Goal: Check status: Check status

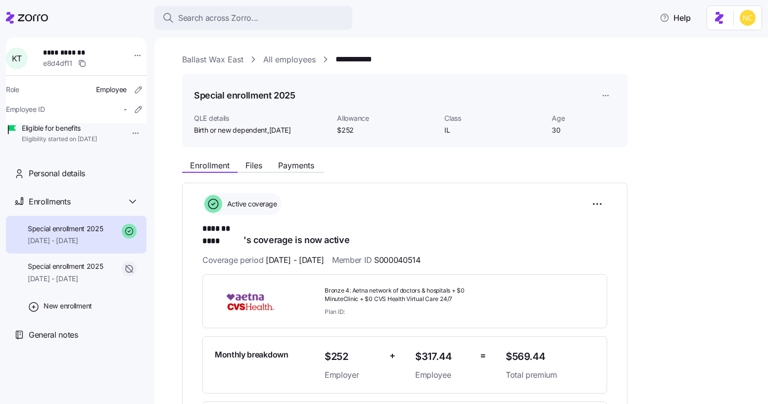
click at [245, 3] on header "Search across Zorro... Help" at bounding box center [384, 16] width 768 height 32
click at [248, 9] on button "Search across Zorro..." at bounding box center [253, 18] width 198 height 24
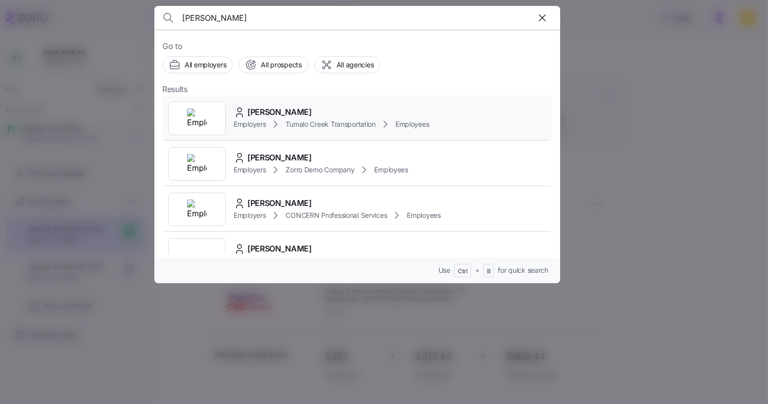
type input "[PERSON_NAME]"
click at [273, 112] on span "[PERSON_NAME]" at bounding box center [279, 112] width 64 height 12
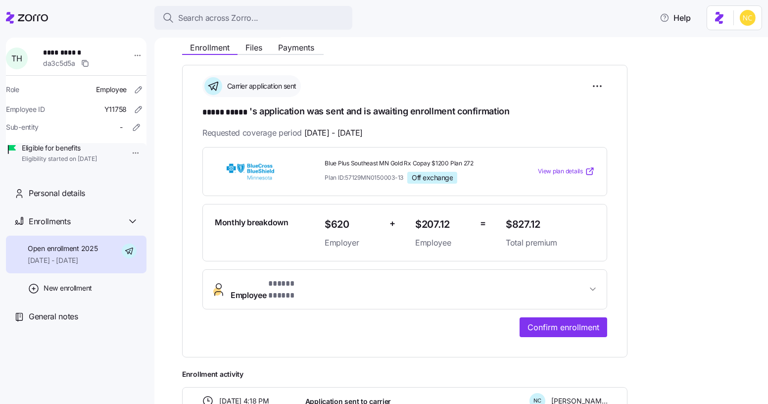
click at [265, 288] on span "Employee * ***** ***** *" at bounding box center [275, 289] width 90 height 24
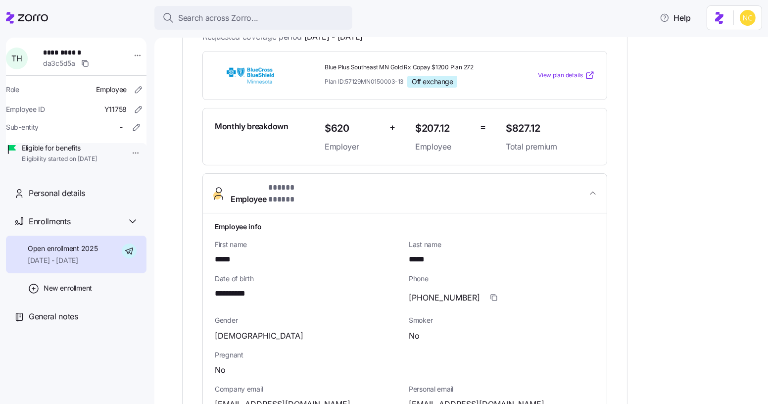
scroll to position [214, 0]
